Goal: Find specific page/section: Find specific page/section

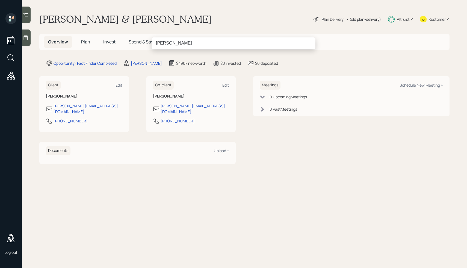
type input "jone"
